Goal: Task Accomplishment & Management: Manage account settings

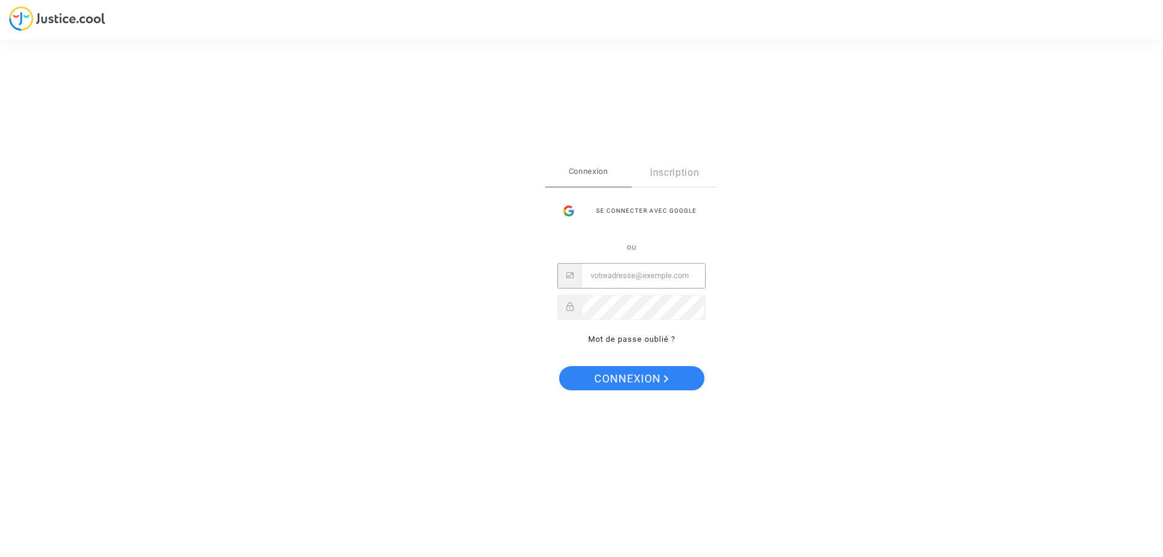
drag, startPoint x: 0, startPoint y: 0, endPoint x: 605, endPoint y: 273, distance: 663.6
click at [605, 273] on input "Email" at bounding box center [643, 276] width 123 height 24
type input "[EMAIL_ADDRESS][DOMAIN_NAME]"
click at [559, 366] on button "Connexion" at bounding box center [631, 378] width 145 height 24
